Goal: Use online tool/utility

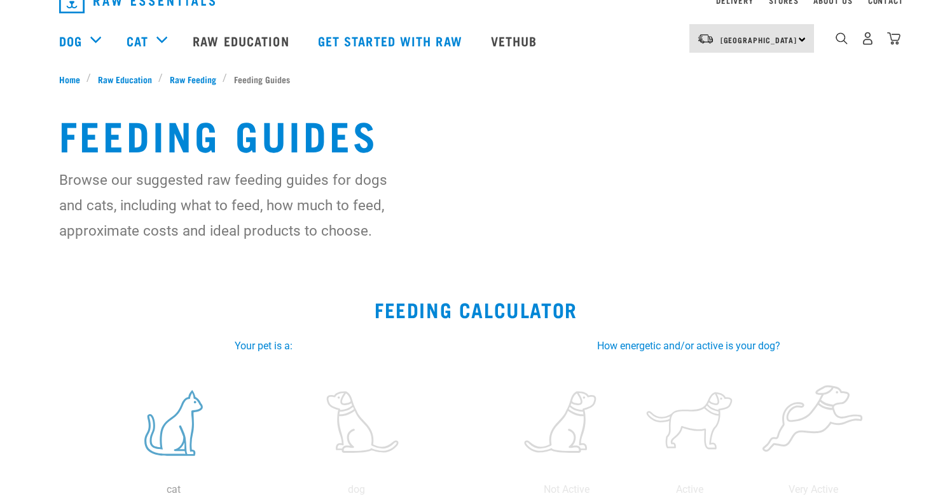
scroll to position [207, 0]
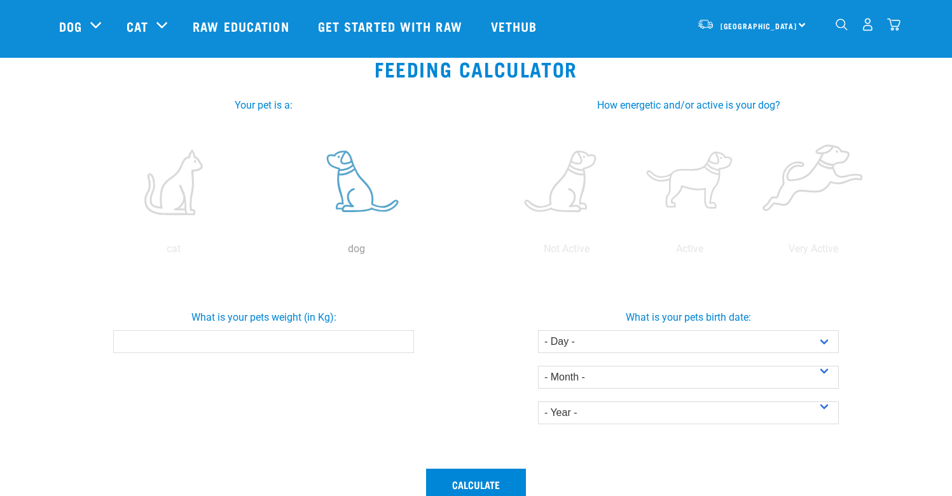
click at [323, 203] on label at bounding box center [356, 182] width 177 height 108
click at [265, 252] on input "radio" at bounding box center [265, 252] width 0 height 0
click at [309, 356] on div "What is your pets weight (in Kg):" at bounding box center [264, 331] width 430 height 83
click at [310, 343] on input "What is your pets weight (in Kg):" at bounding box center [263, 342] width 301 height 23
type input "5"
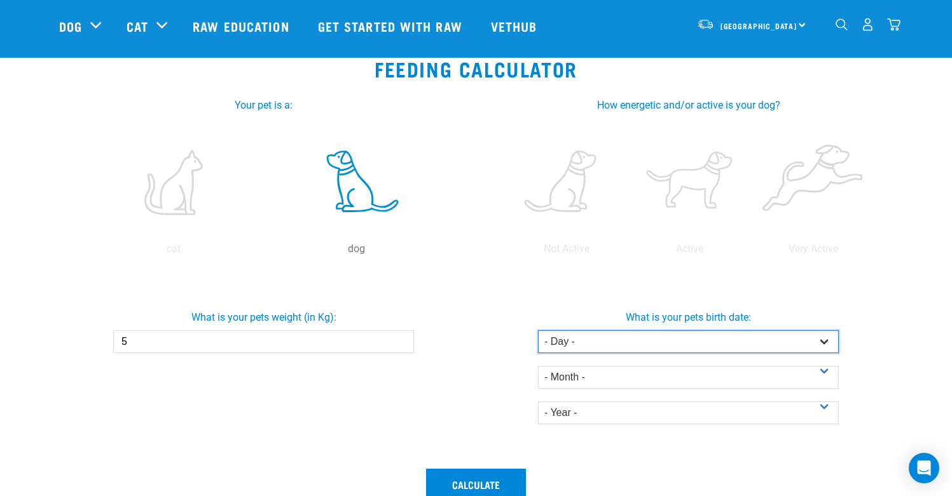
click at [608, 351] on select "- Day - 1 2 3 4 5 6 7 8 9 10 11 12 13 14 15 16 17 18 19 20 21 22 23 24 25 26 27" at bounding box center [688, 342] width 301 height 23
select select "19"
click at [538, 331] on select "- Day - 1 2 3 4 5 6 7 8 9 10 11 12 13 14 15 16 17 18 19 20 21 22 23 24 25 26 27" at bounding box center [688, 342] width 301 height 23
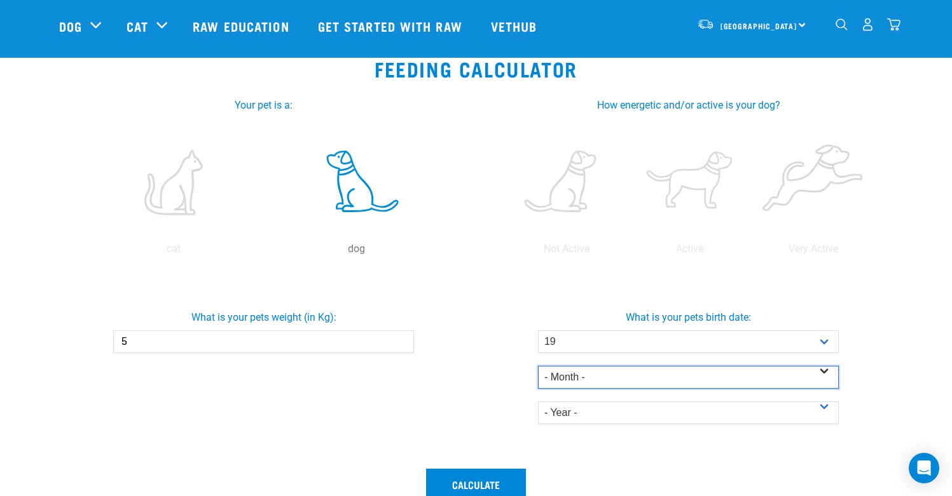
click at [599, 384] on select "- Month - January February March April May June July August September October N…" at bounding box center [688, 377] width 301 height 23
select select "June"
click at [538, 366] on select "- Month - January February March April May June July August September October N…" at bounding box center [688, 377] width 301 height 23
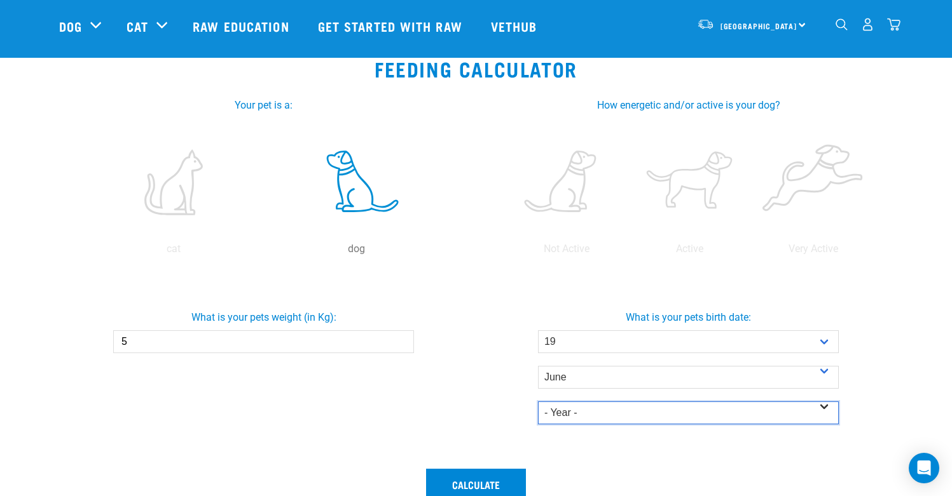
click at [615, 416] on select "- Year - 2025 2024 2023 2022 2021 2020 2019 2018 2017 2016 2015 2014" at bounding box center [688, 413] width 301 height 23
select select "2025"
click at [538, 402] on select "- Year - 2025 2024 2023 2022 2021 2020 2019 2018 2017 2016 2015 2014" at bounding box center [688, 413] width 301 height 23
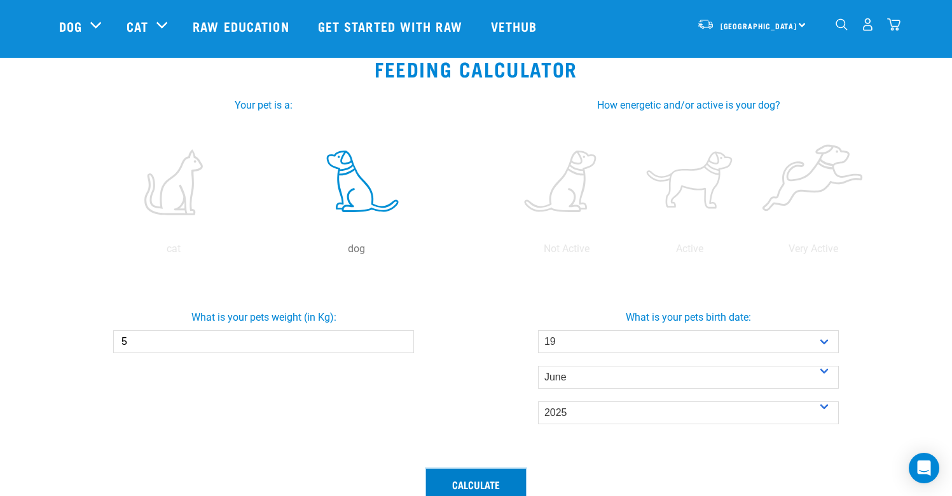
click at [500, 479] on button "Calculate" at bounding box center [476, 484] width 100 height 31
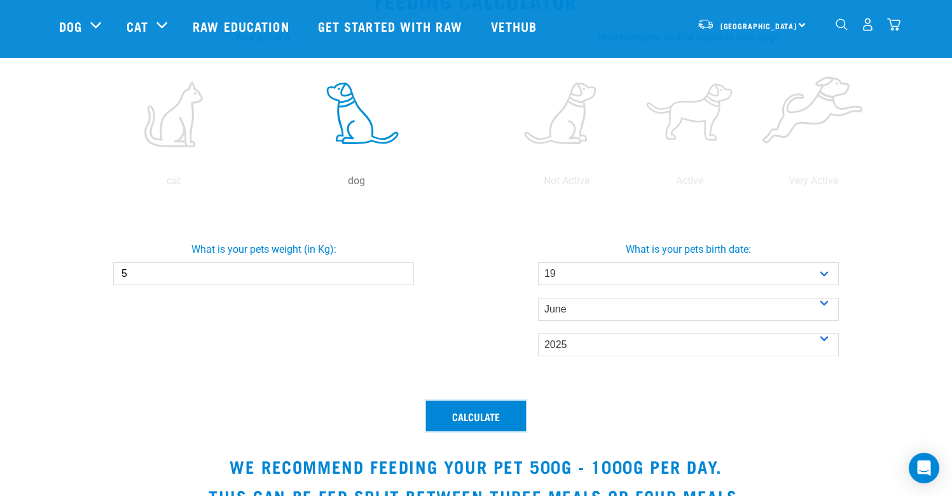
scroll to position [276, 0]
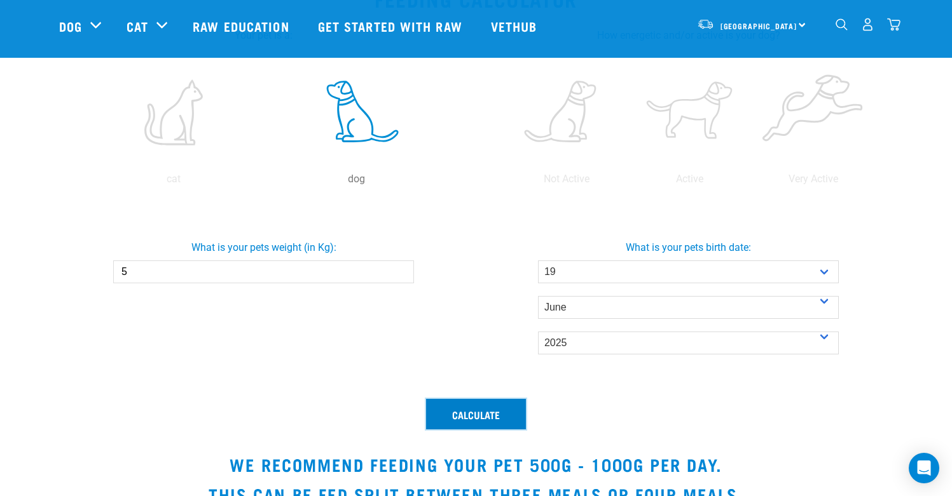
click at [486, 413] on button "Calculate" at bounding box center [476, 414] width 100 height 31
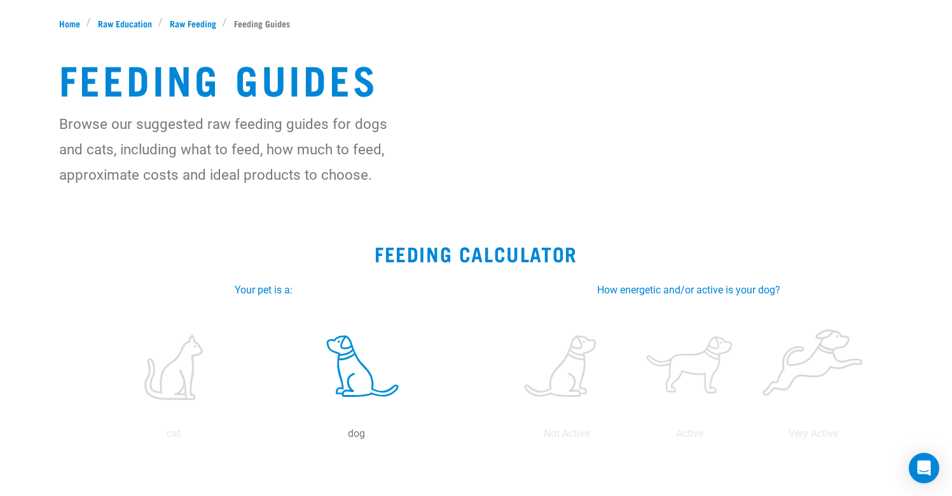
scroll to position [165, 0]
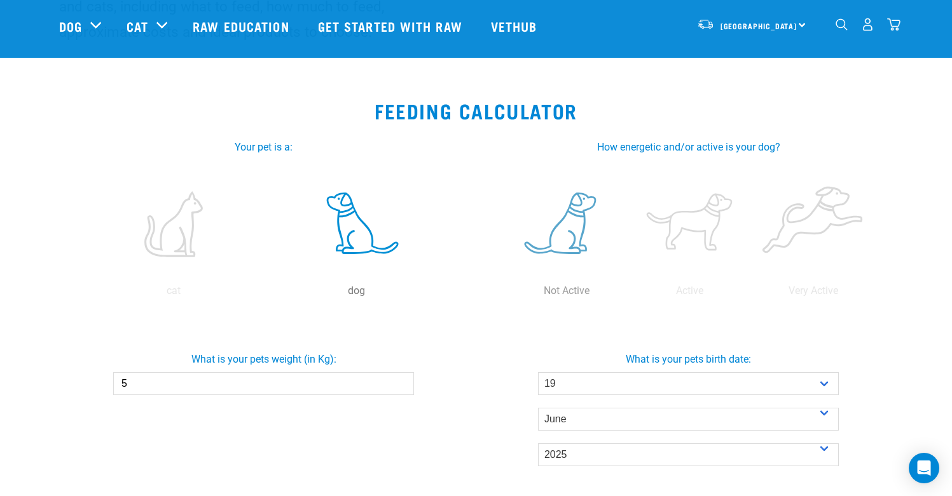
click at [566, 257] on label at bounding box center [566, 224] width 118 height 108
click at [505, 294] on input "radio" at bounding box center [505, 294] width 0 height 0
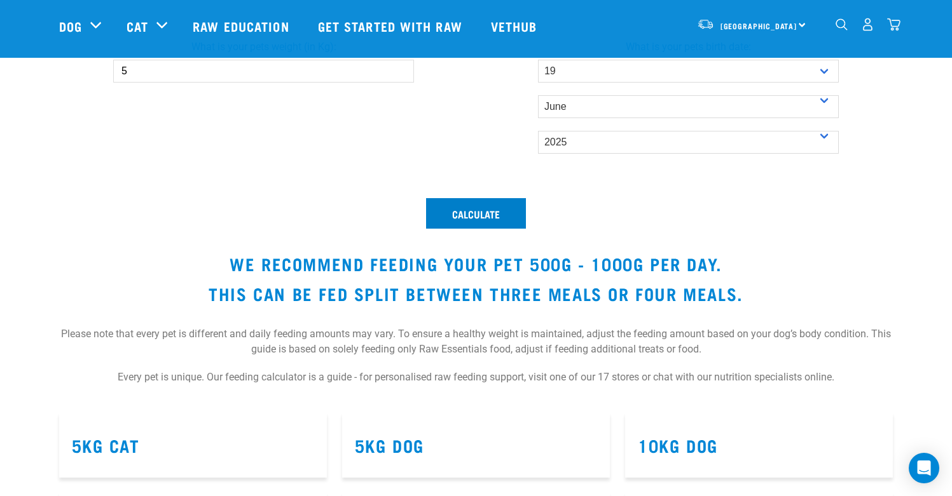
scroll to position [477, 0]
click at [520, 222] on button "Calculate" at bounding box center [476, 214] width 100 height 31
click at [503, 216] on button "Calculate" at bounding box center [476, 214] width 100 height 31
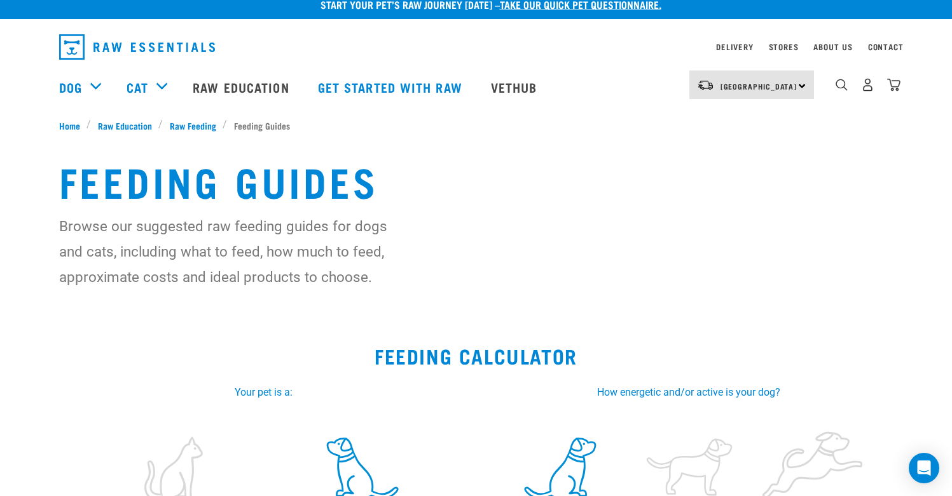
scroll to position [0, 0]
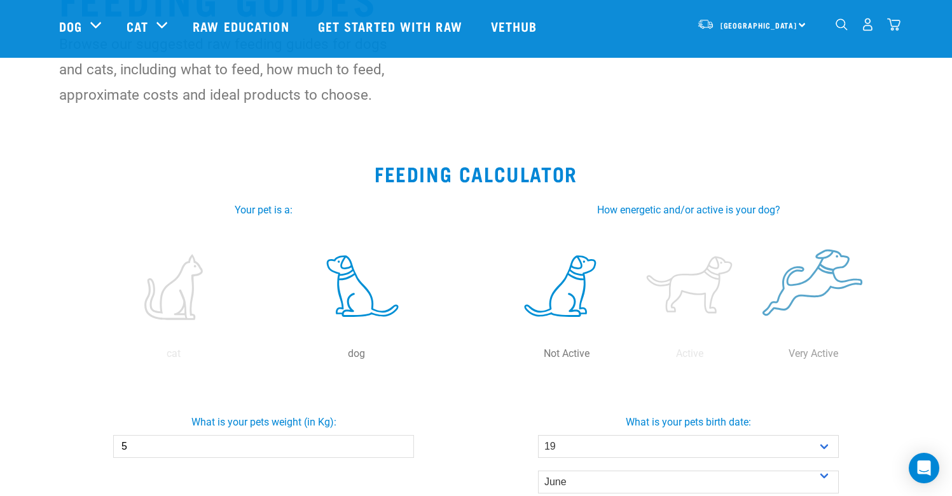
click at [828, 313] on label at bounding box center [813, 287] width 118 height 108
click at [751, 357] on input "radio" at bounding box center [751, 357] width 0 height 0
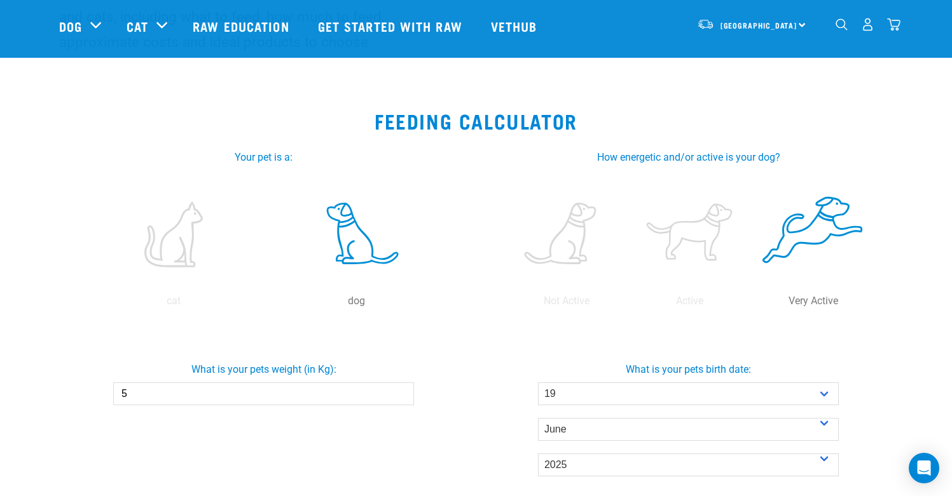
scroll to position [429, 0]
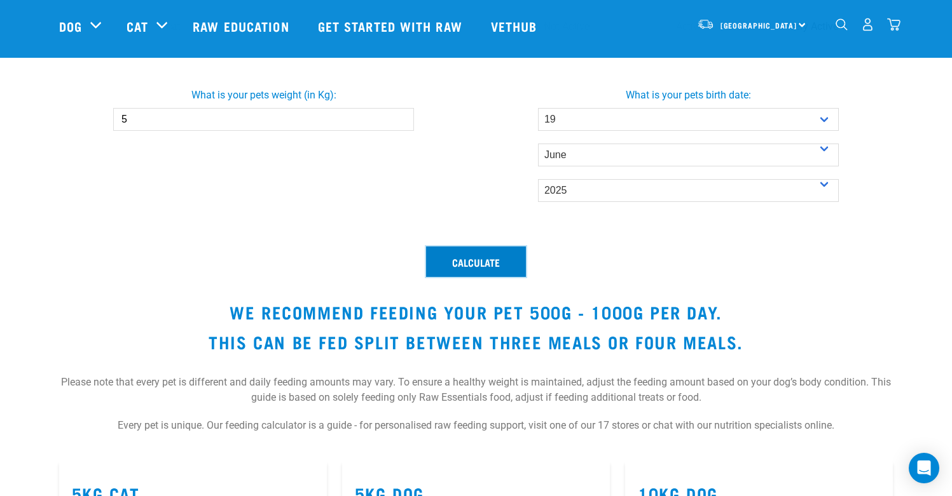
click at [495, 260] on button "Calculate" at bounding box center [476, 262] width 100 height 31
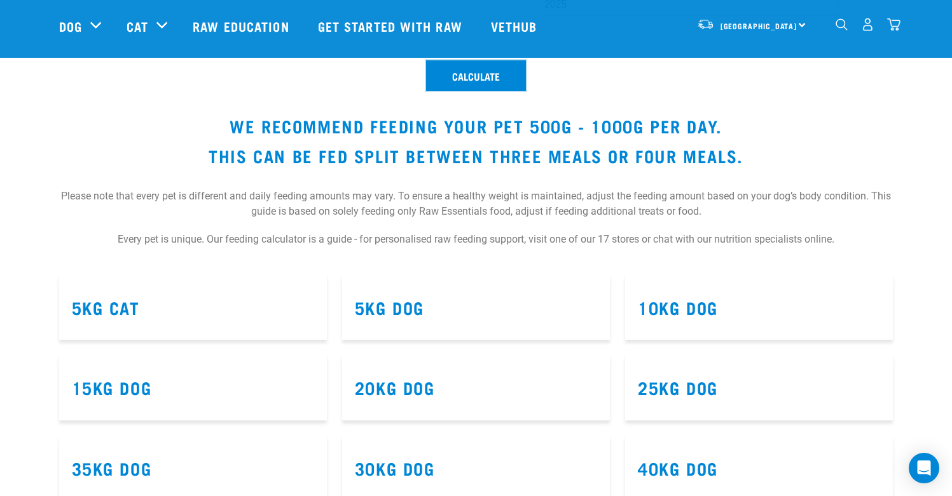
scroll to position [805, 0]
